Goal: Find specific page/section: Find specific page/section

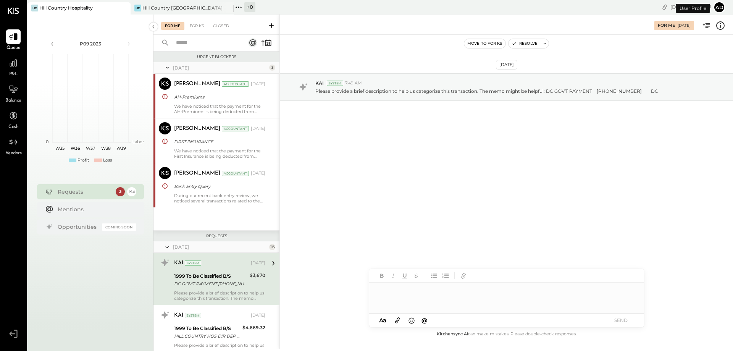
scroll to position [78, 0]
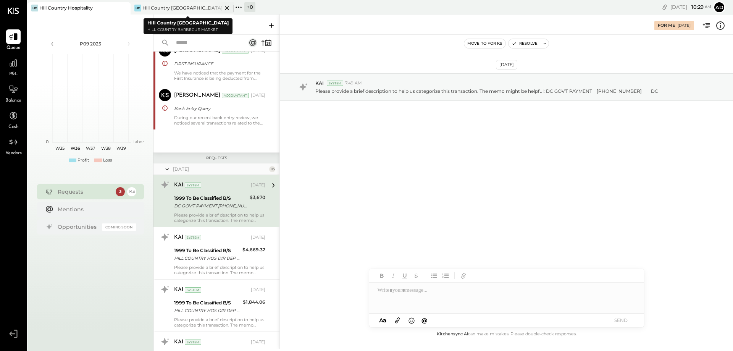
click at [167, 5] on div "Hill Country [GEOGRAPHIC_DATA]" at bounding box center [182, 8] width 80 height 6
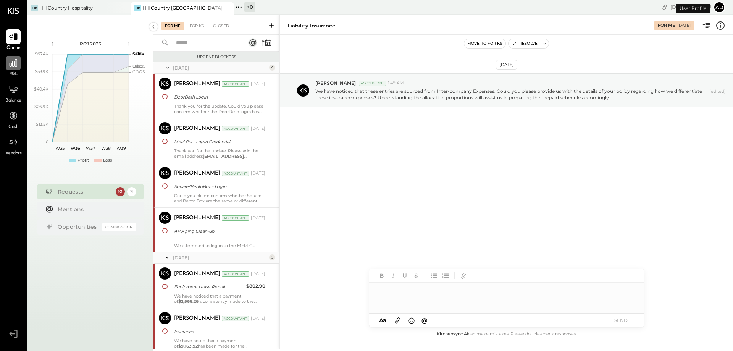
scroll to position [901, 0]
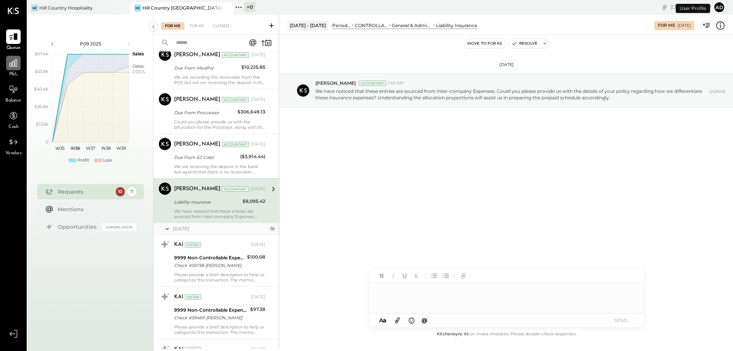
click at [16, 67] on icon at bounding box center [14, 63] width 8 height 8
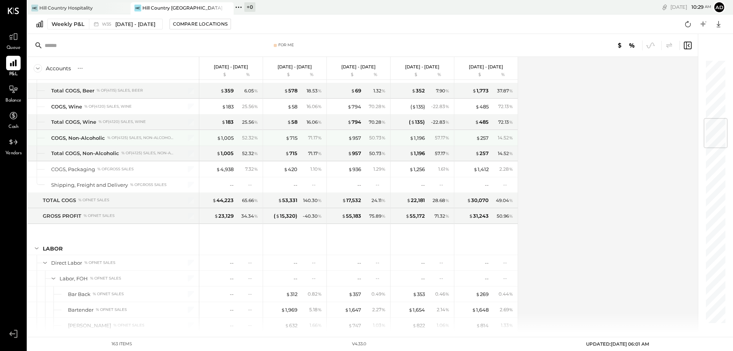
scroll to position [611, 0]
